Goal: Share content: Share content

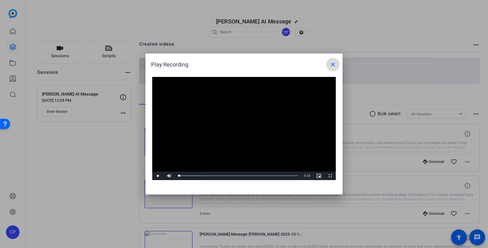
click at [332, 67] on mat-icon "close" at bounding box center [332, 64] width 7 height 7
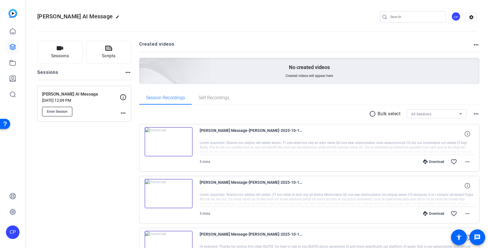
click at [63, 111] on span "Enter Session" at bounding box center [57, 111] width 21 height 5
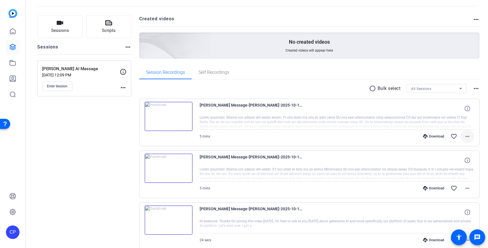
click at [466, 136] on mat-icon "more_horiz" at bounding box center [467, 136] width 7 height 7
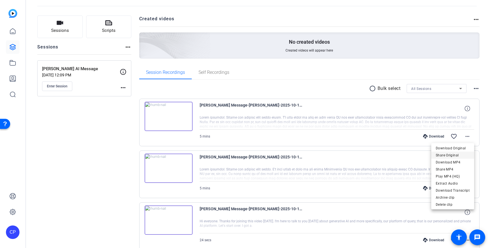
click at [445, 155] on span "Share Original" at bounding box center [452, 155] width 34 height 7
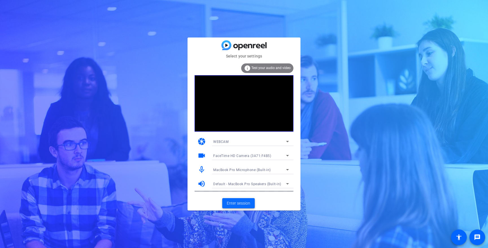
click at [243, 203] on span "Enter session" at bounding box center [238, 204] width 23 height 6
